Goal: Contribute content

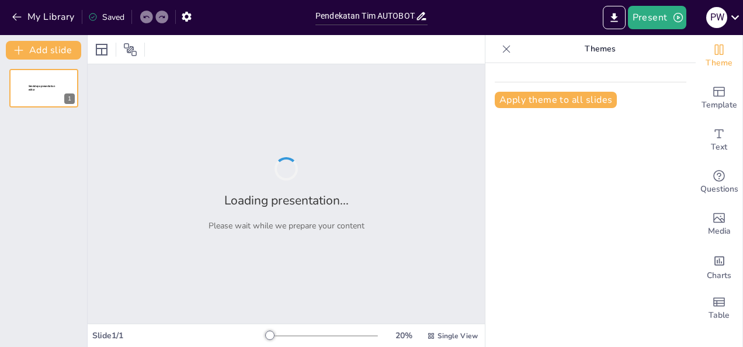
type input "Pendekatan Tim AUTOBOTS dalam Menurunkan Angka Komplikasi Pasca Trakeostomi di …"
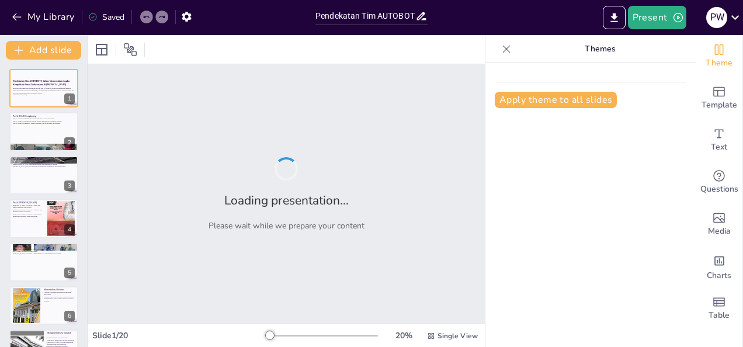
checkbox input "true"
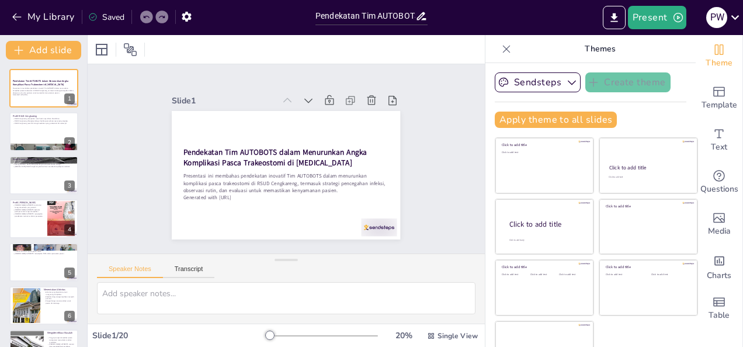
checkbox input "true"
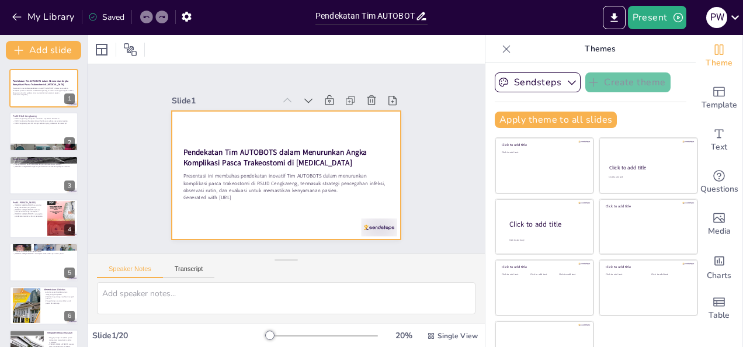
checkbox input "true"
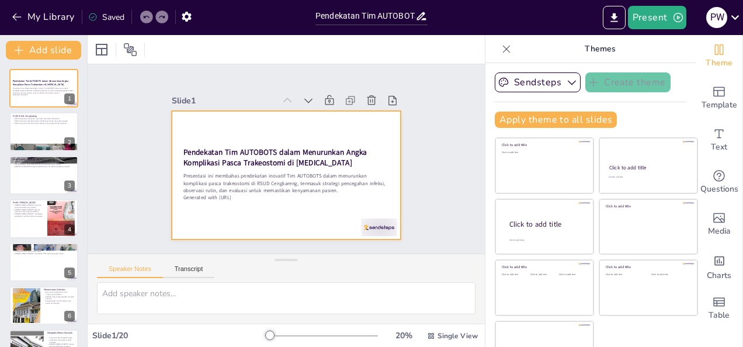
checkbox input "true"
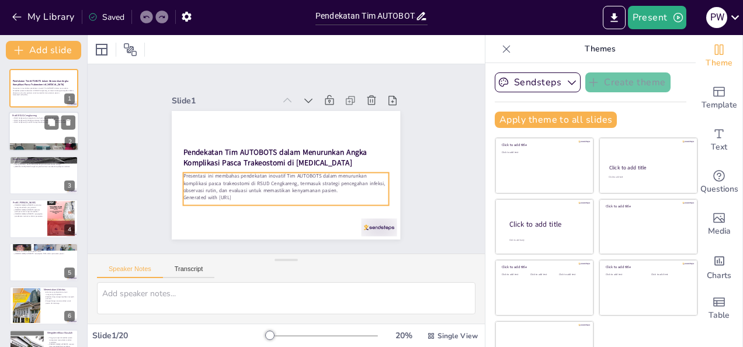
checkbox input "true"
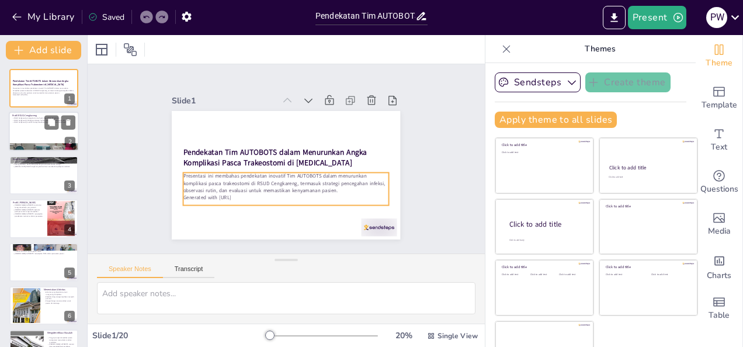
checkbox input "true"
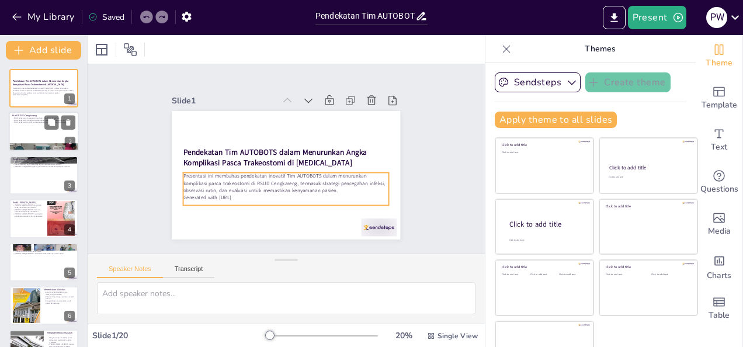
checkbox input "true"
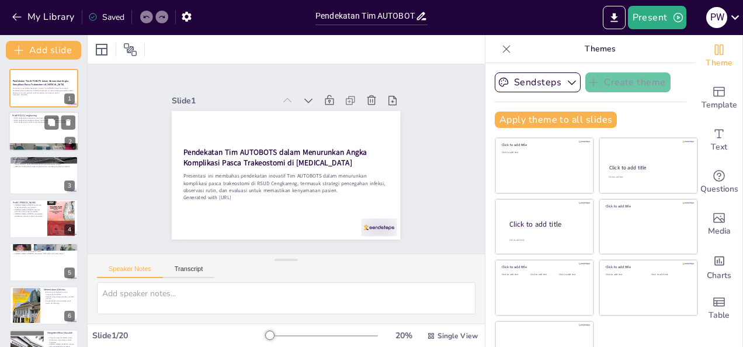
click at [64, 134] on div at bounding box center [44, 132] width 70 height 40
type textarea "RSUD Cengkareng sebagai rumah sakit tipe B Non Pendidikan memiliki peran pentin…"
checkbox input "true"
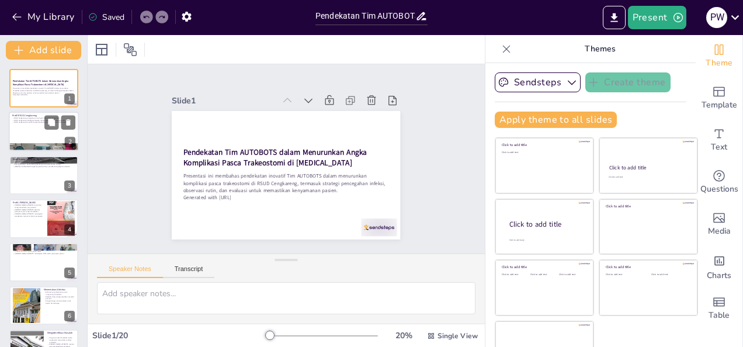
checkbox input "true"
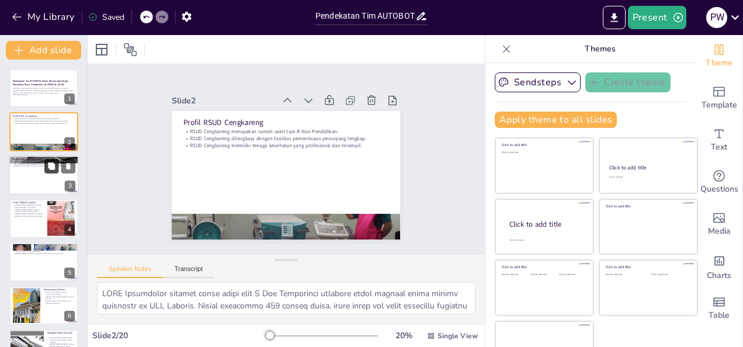
checkbox input "true"
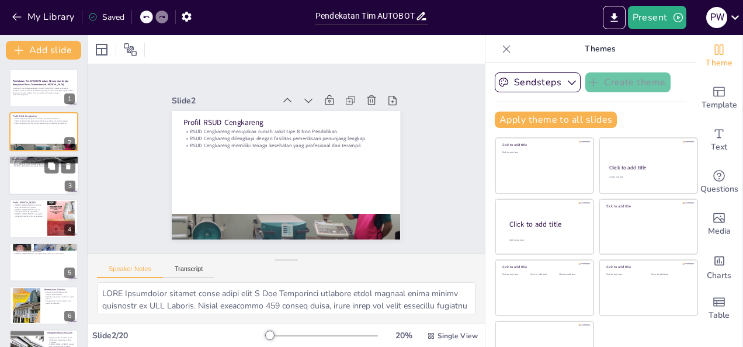
checkbox input "true"
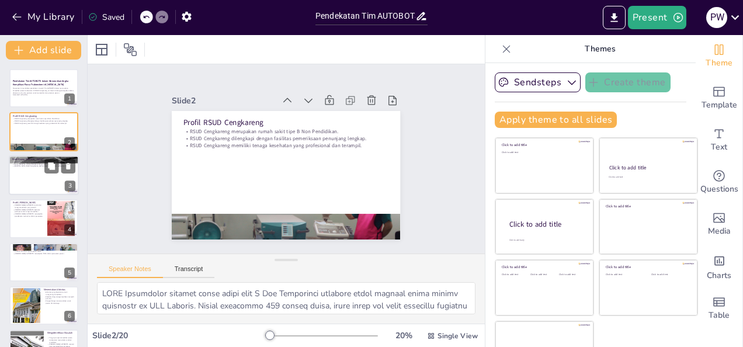
checkbox input "true"
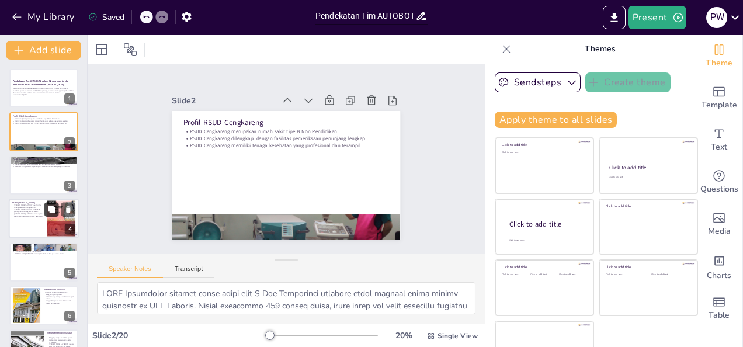
checkbox input "true"
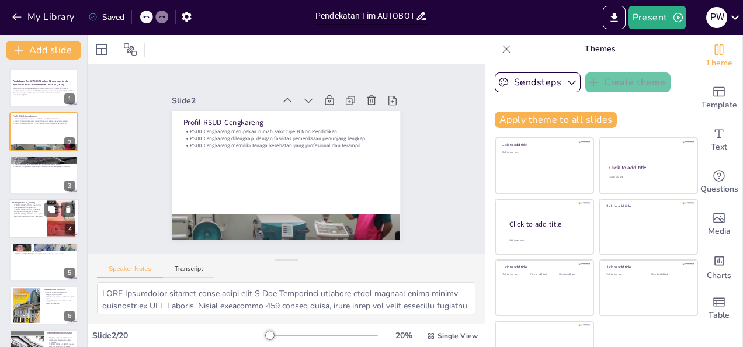
checkbox input "true"
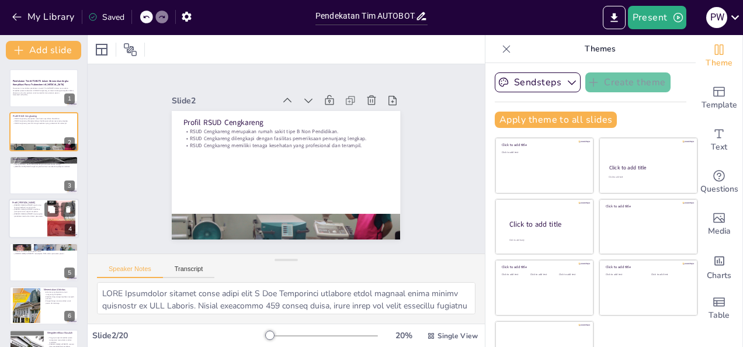
checkbox input "true"
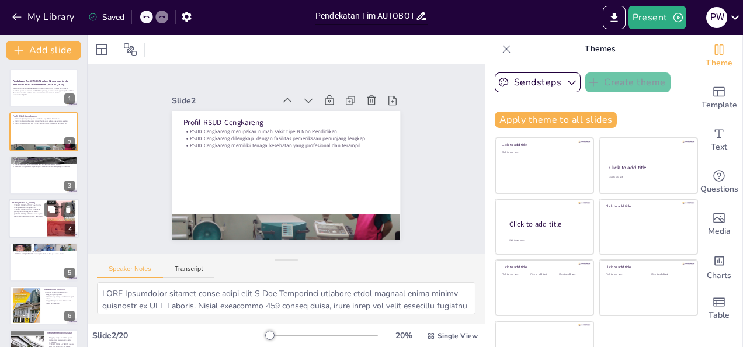
click at [43, 209] on p "[PERSON_NAME] AUTOBOTS berfokus pada penurunan angka komplikasi." at bounding box center [28, 211] width 32 height 4
type textarea "Pelatihan yang diterima oleh anggota Tim AUTOBOTS sangat penting untuk memastik…"
checkbox input "true"
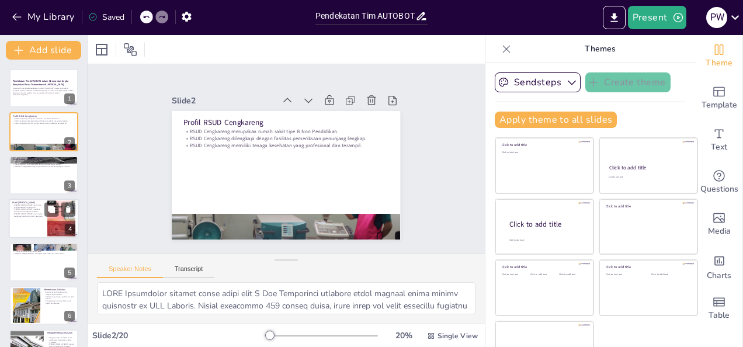
checkbox input "true"
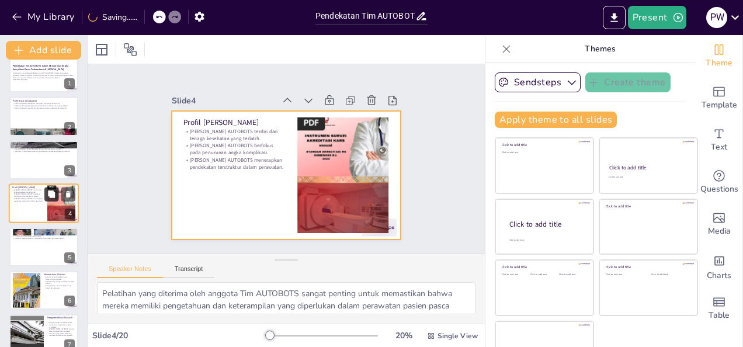
checkbox input "true"
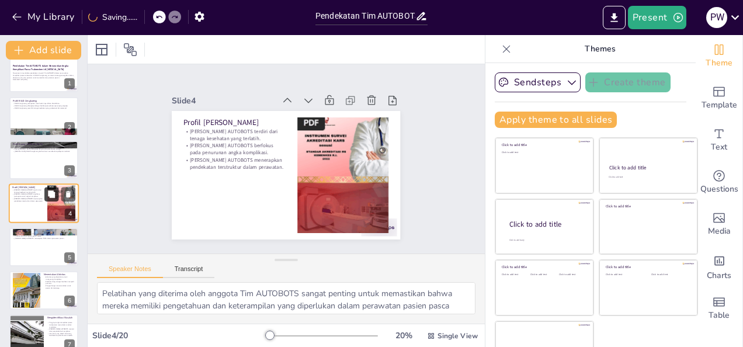
checkbox input "true"
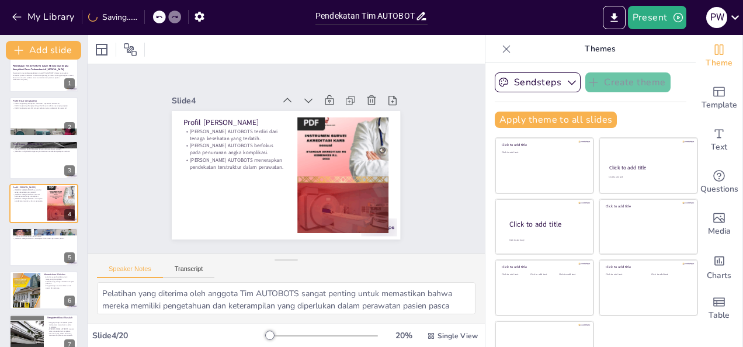
checkbox input "true"
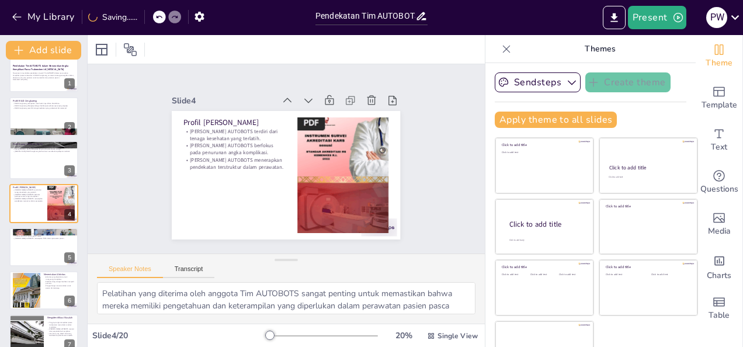
checkbox input "true"
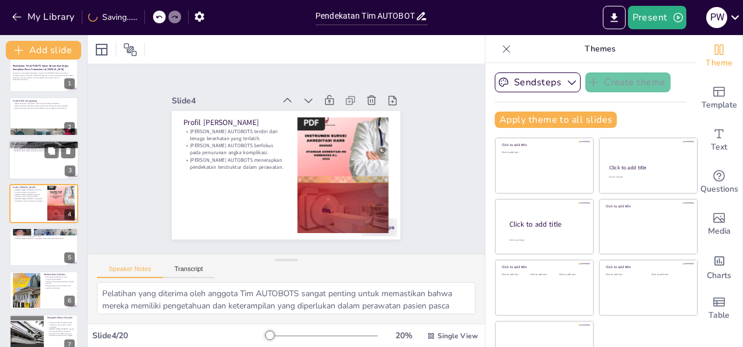
checkbox input "true"
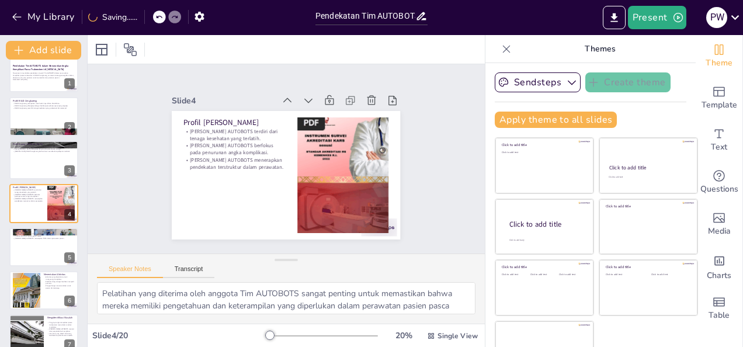
checkbox input "true"
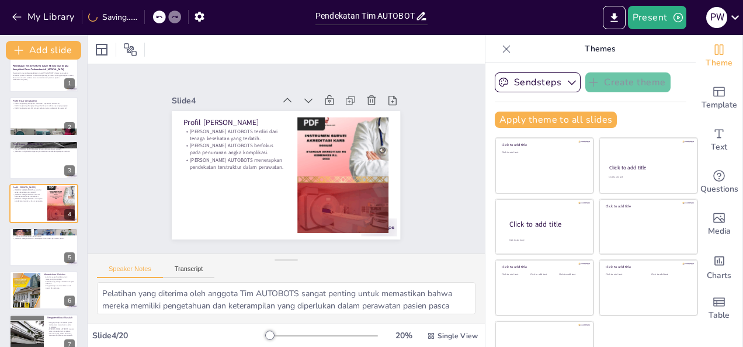
checkbox input "true"
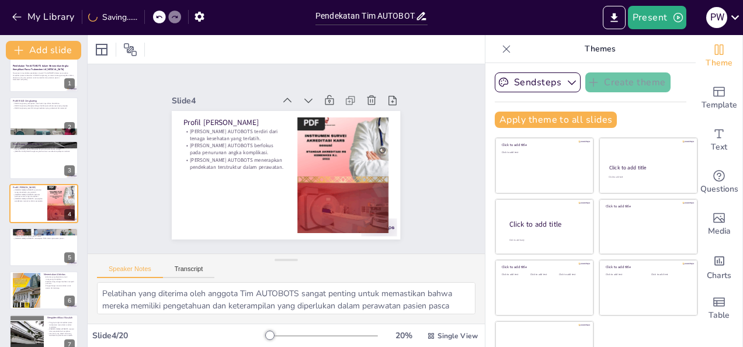
checkbox input "true"
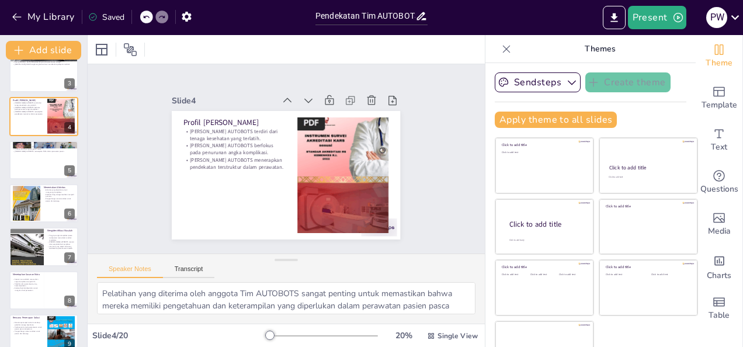
scroll to position [108, 0]
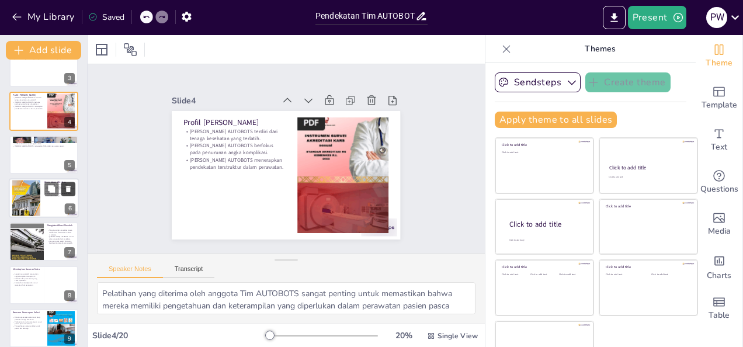
checkbox input "true"
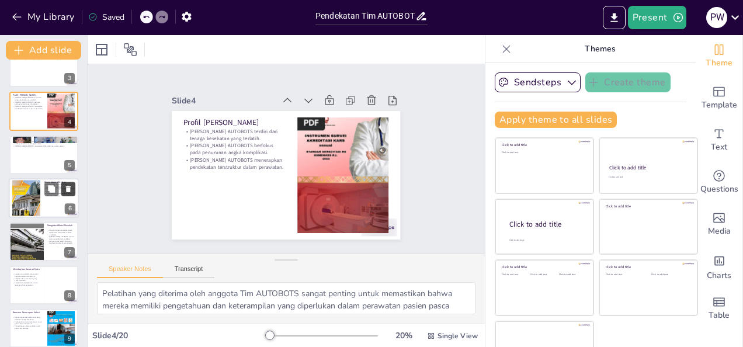
checkbox input "true"
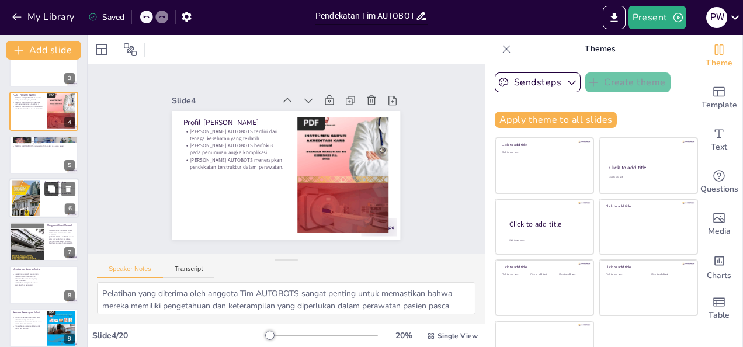
click at [55, 189] on icon at bounding box center [51, 189] width 8 height 8
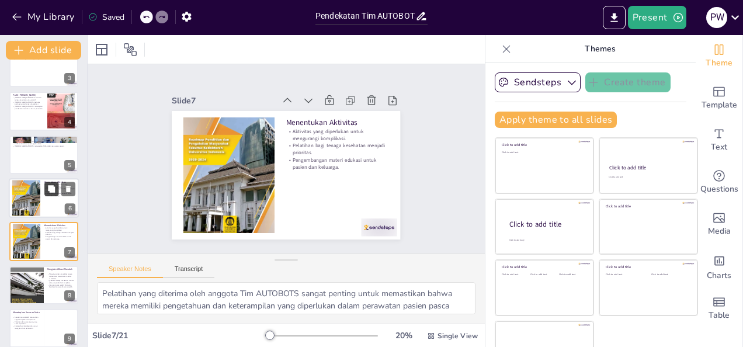
type textarea "Menentukan aktivitas yang diperlukan untuk mengurangi komplikasi pasca trakeost…"
checkbox input "true"
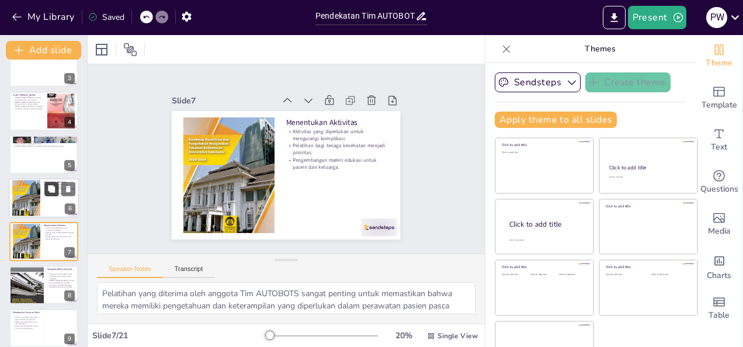
checkbox input "true"
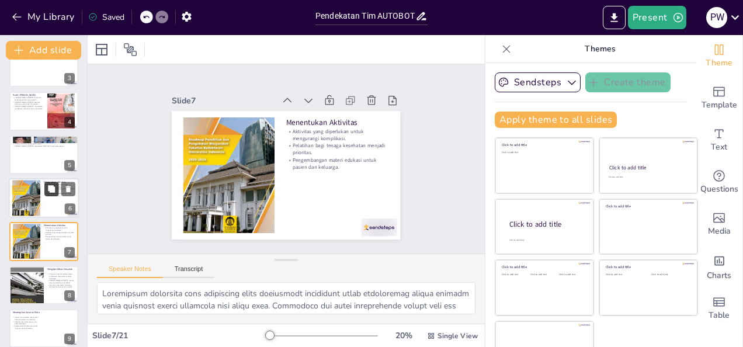
checkbox input "true"
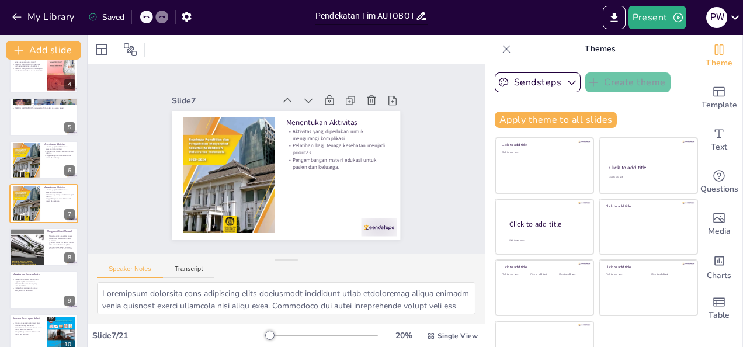
checkbox input "true"
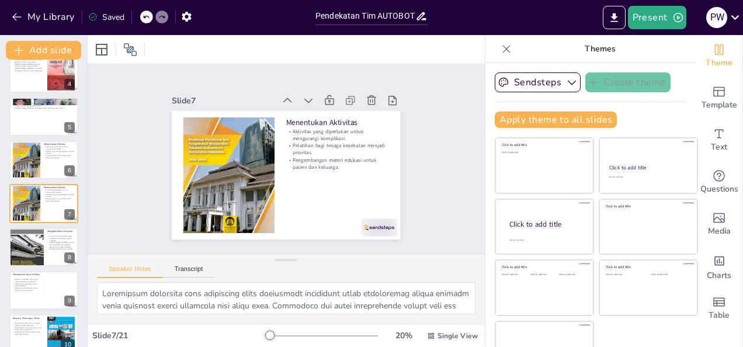
checkbox input "true"
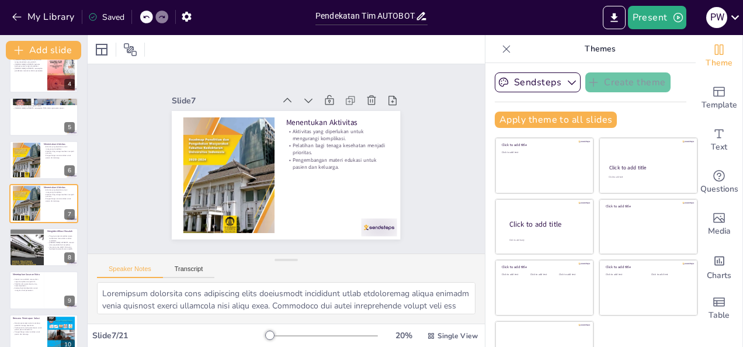
checkbox input "true"
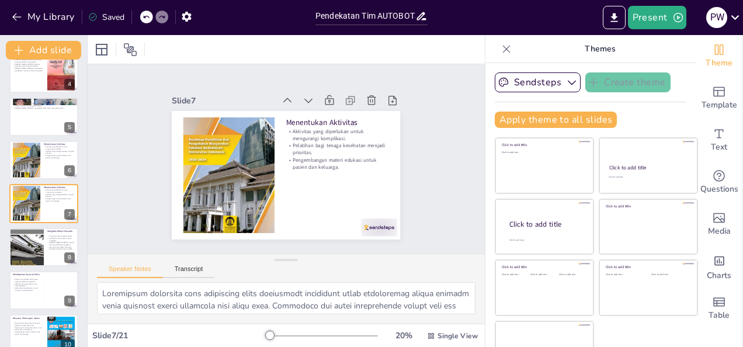
checkbox input "true"
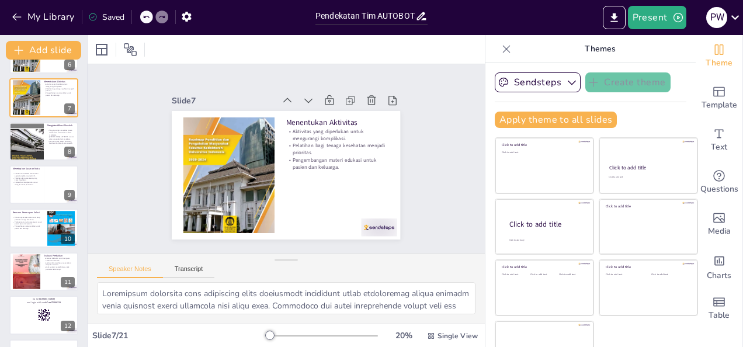
scroll to position [258, 0]
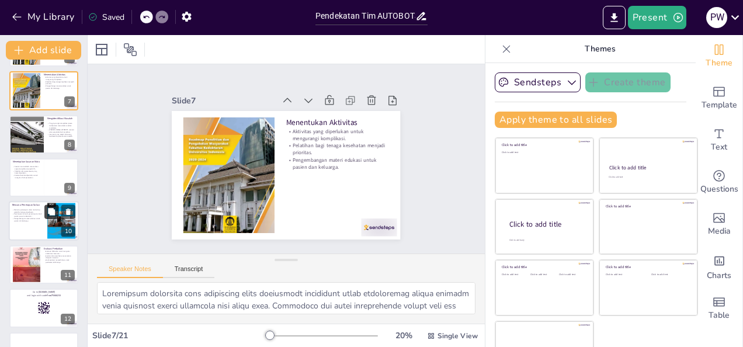
checkbox input "true"
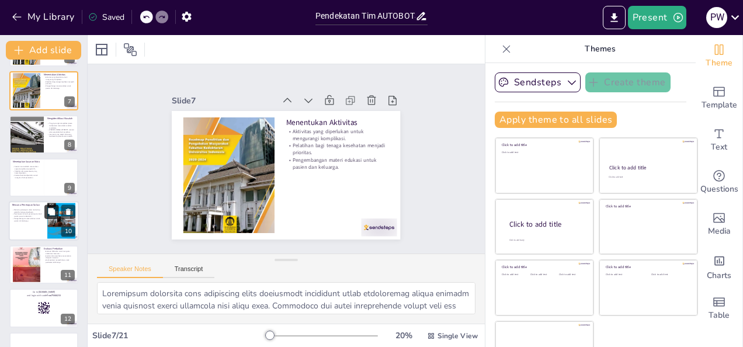
checkbox input "true"
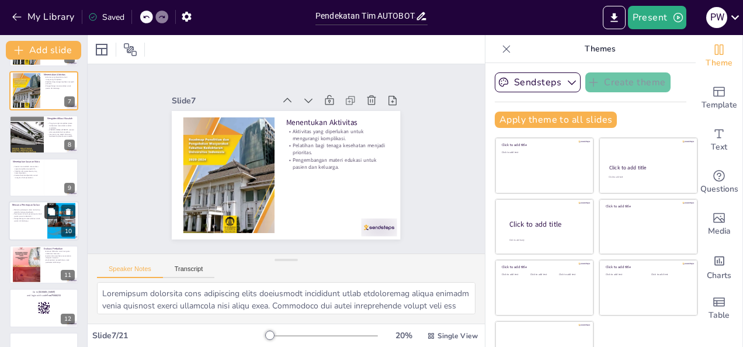
click at [44, 215] on button at bounding box center [51, 212] width 14 height 14
type textarea "Pelatihan tenaga kesehatan menjadi langkah awal yang penting dalam rencana pene…"
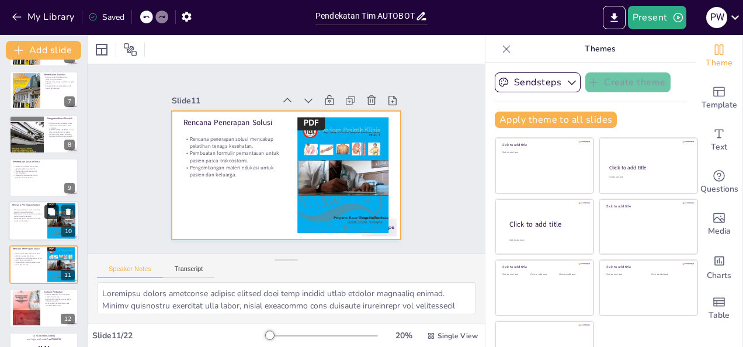
scroll to position [319, 0]
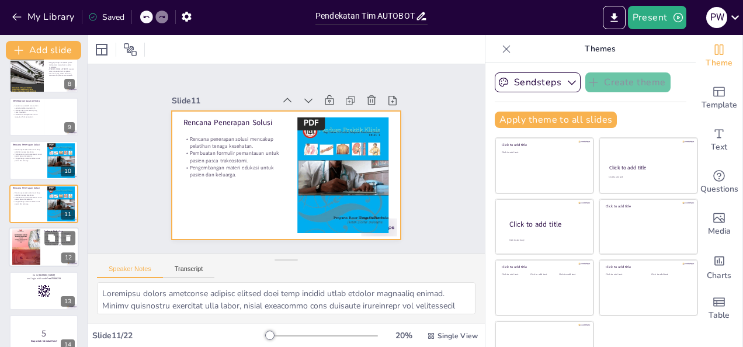
checkbox input "true"
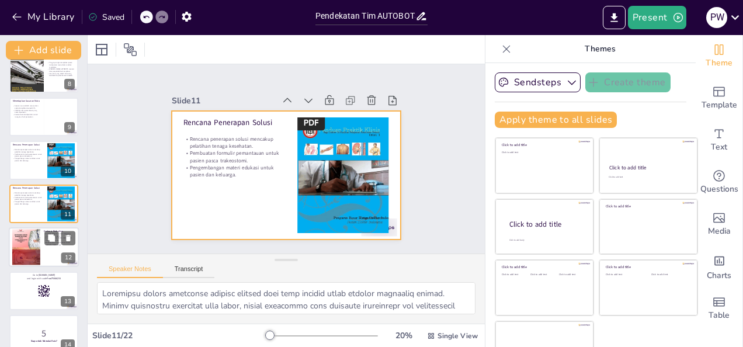
checkbox input "true"
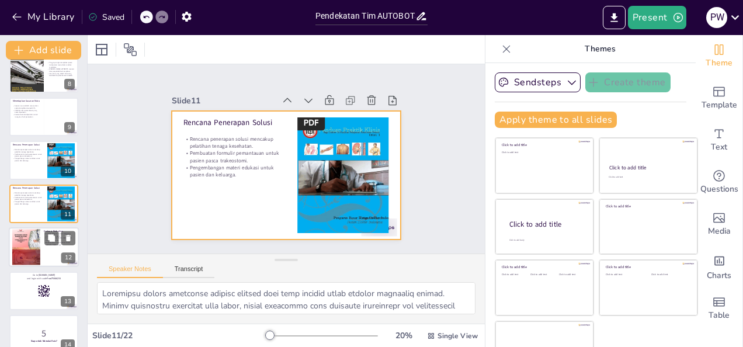
checkbox input "true"
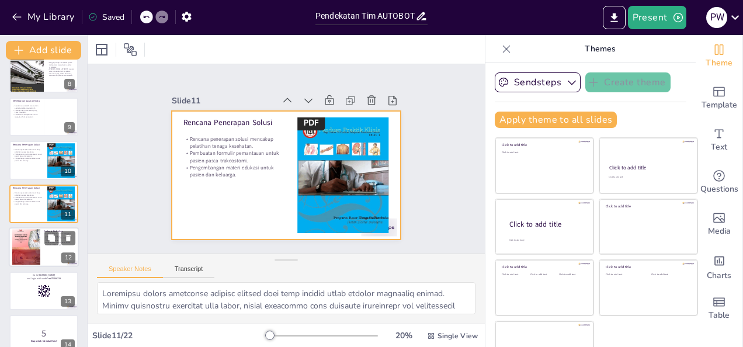
checkbox input "true"
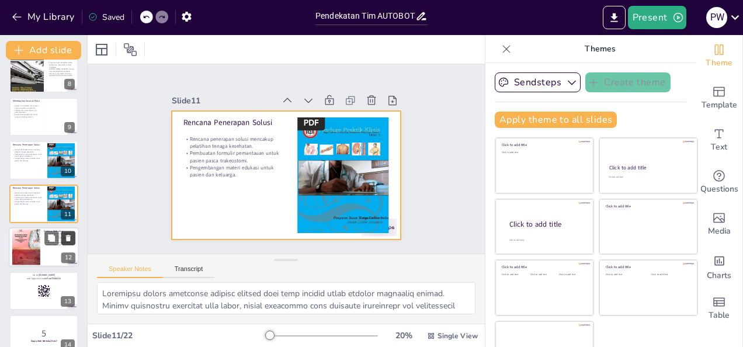
checkbox input "true"
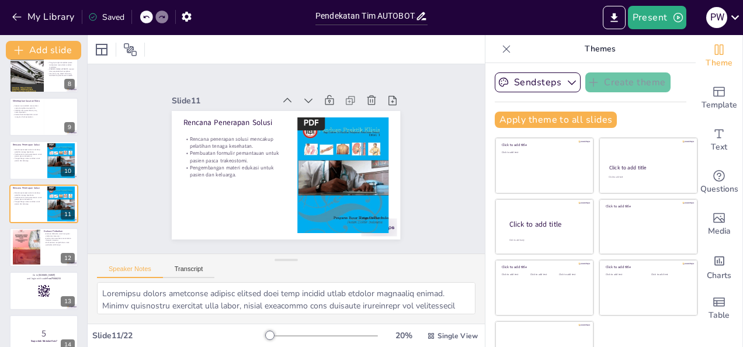
checkbox input "true"
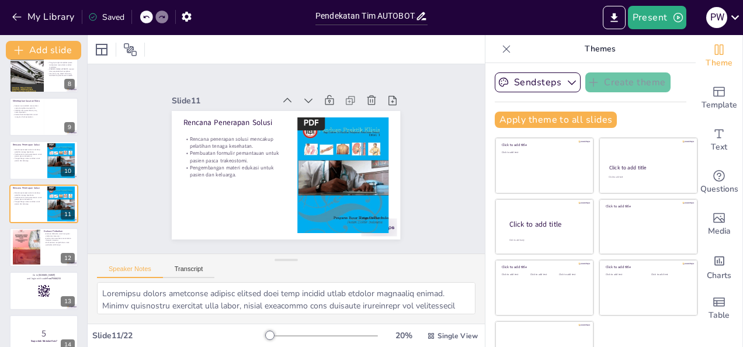
checkbox input "true"
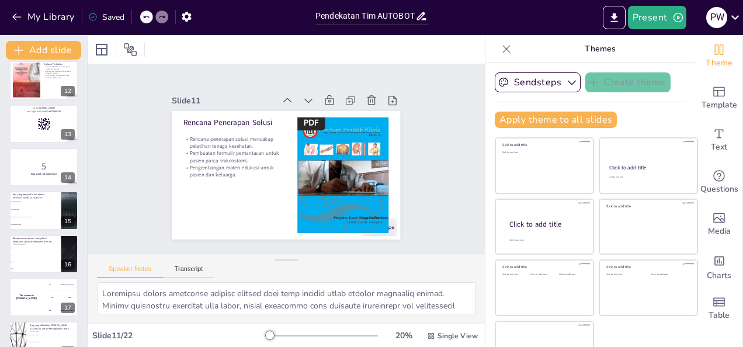
scroll to position [507, 0]
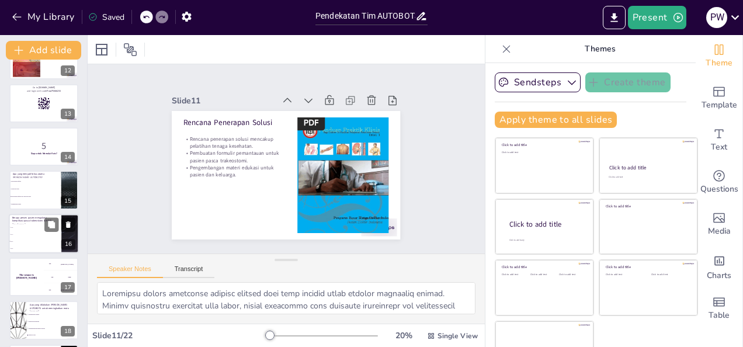
click at [39, 235] on li "21%" at bounding box center [35, 234] width 53 height 7
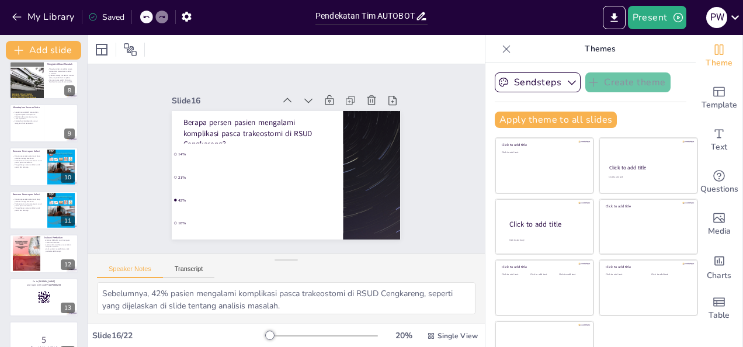
scroll to position [307, 0]
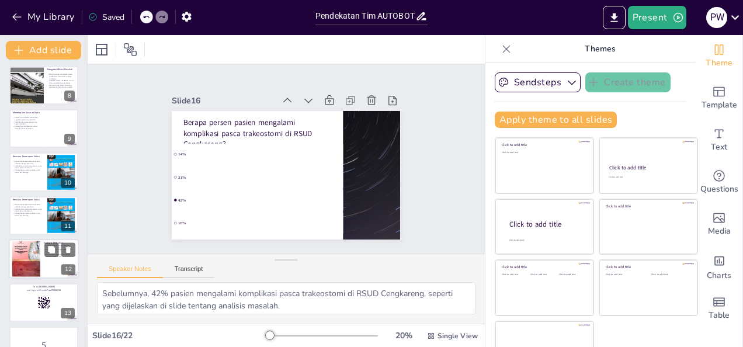
click at [41, 243] on div at bounding box center [44, 259] width 70 height 40
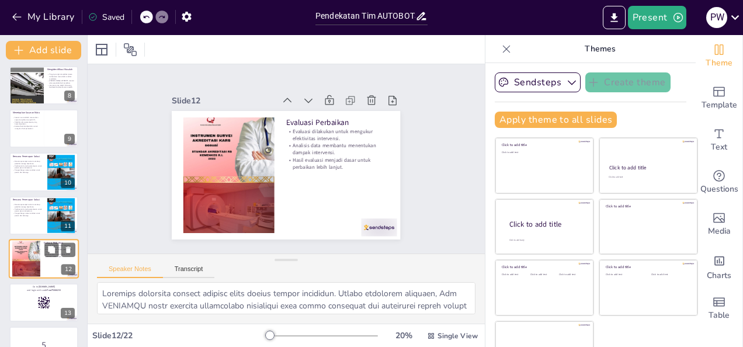
scroll to position [363, 0]
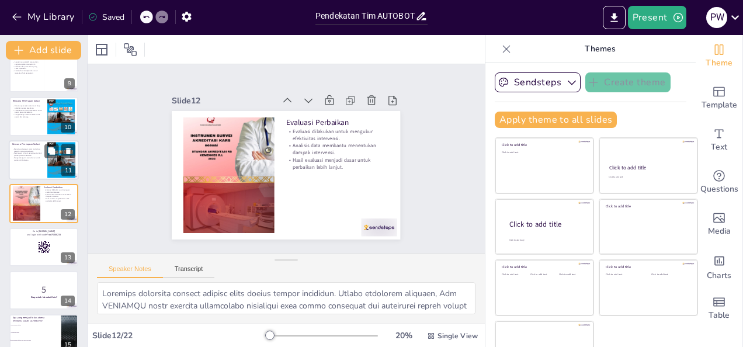
click at [28, 155] on p "Pembuatan formulir pemantauan untuk pasien pasca trakeostomi." at bounding box center [28, 155] width 32 height 4
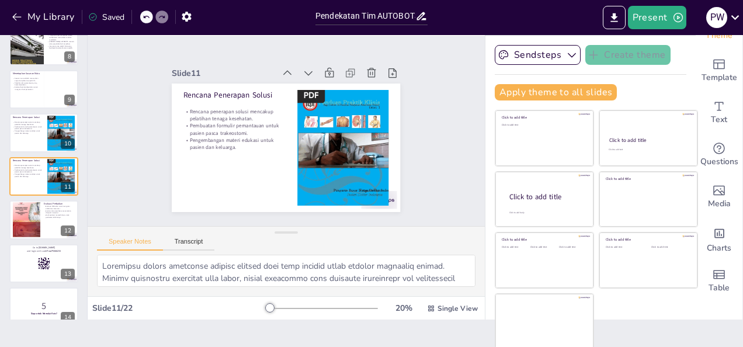
scroll to position [0, 0]
